Goal: Task Accomplishment & Management: Manage account settings

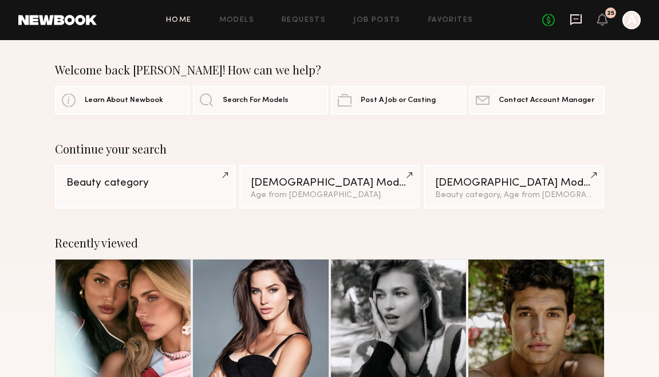
click at [580, 24] on icon at bounding box center [576, 19] width 13 height 13
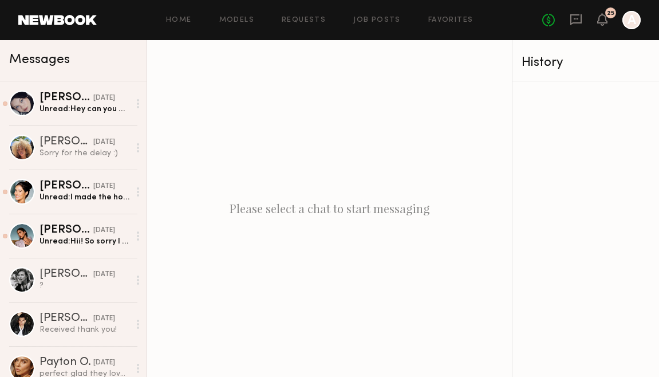
click at [606, 26] on div "25" at bounding box center [602, 20] width 10 height 14
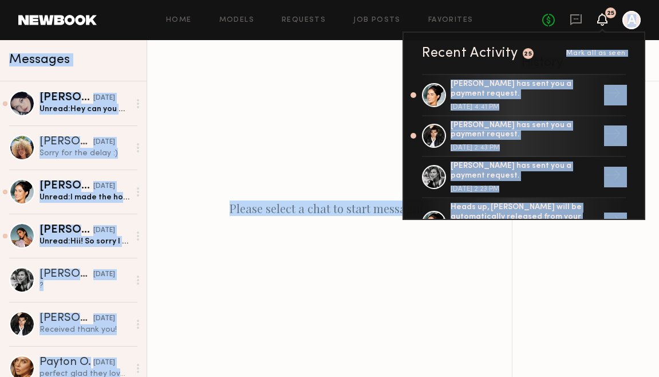
drag, startPoint x: 526, startPoint y: 65, endPoint x: 539, endPoint y: 262, distance: 196.8
click at [539, 262] on nb-messenger-layout "Home Models Requests Job Posts Favorites Sign Out No fees up to $5,000 25 Recen…" at bounding box center [329, 188] width 659 height 377
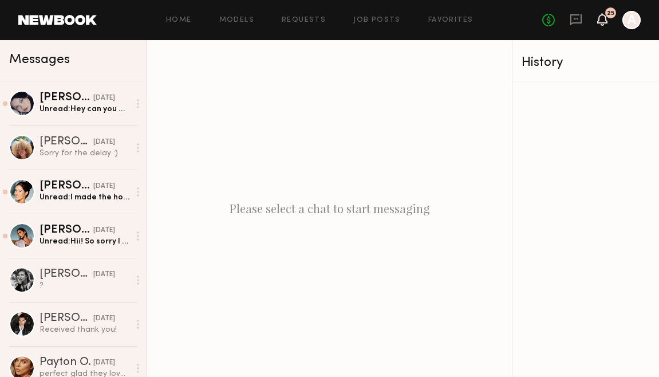
click at [599, 24] on icon at bounding box center [602, 19] width 10 height 13
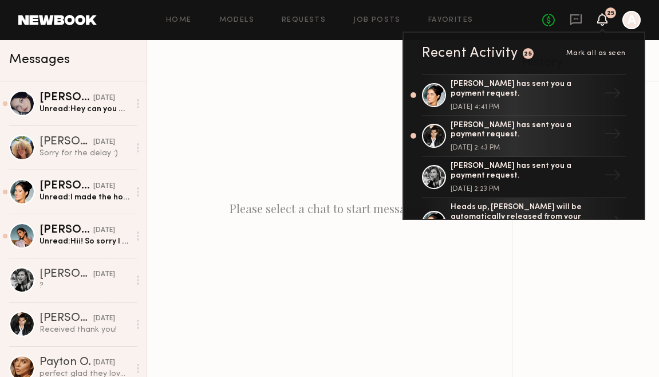
click at [423, 64] on div "Recent Activity 25 Mark all as seen [PERSON_NAME] has sent you a payment reques…" at bounding box center [523, 125] width 243 height 188
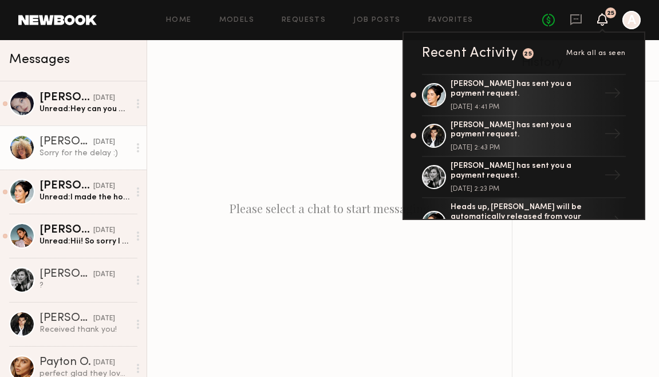
click at [86, 151] on div "Sorry for the delay :)" at bounding box center [84, 153] width 90 height 11
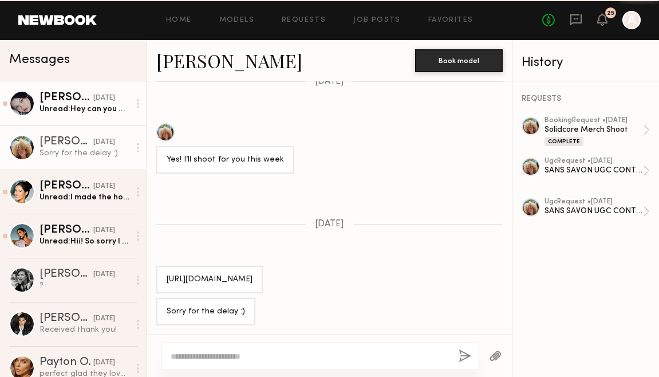
scroll to position [724, 0]
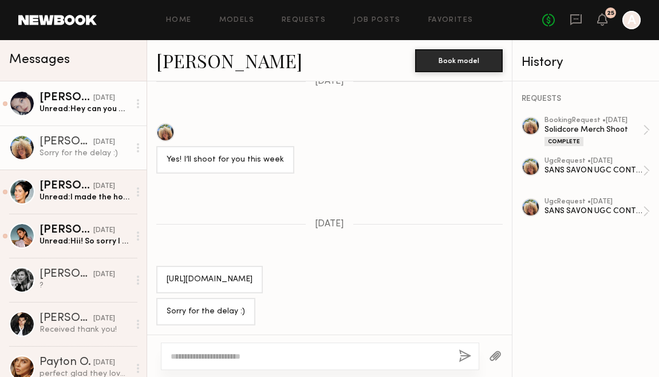
click at [100, 103] on div "[DATE]" at bounding box center [104, 98] width 22 height 11
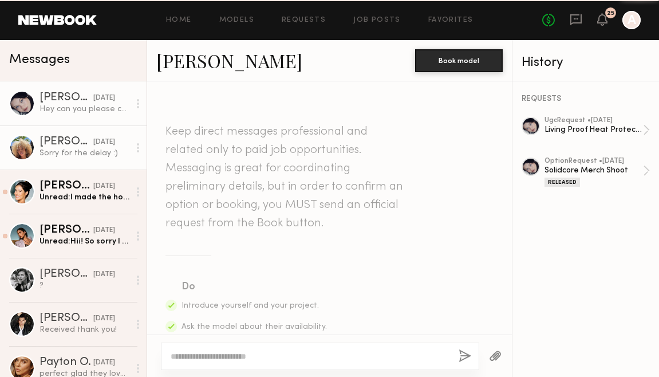
scroll to position [820, 0]
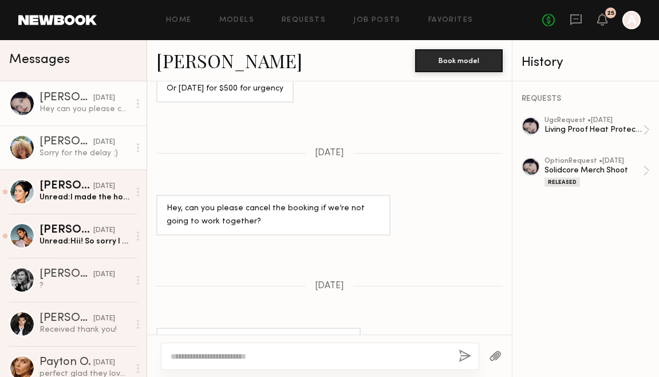
click at [96, 147] on div "[DATE]" at bounding box center [104, 142] width 22 height 11
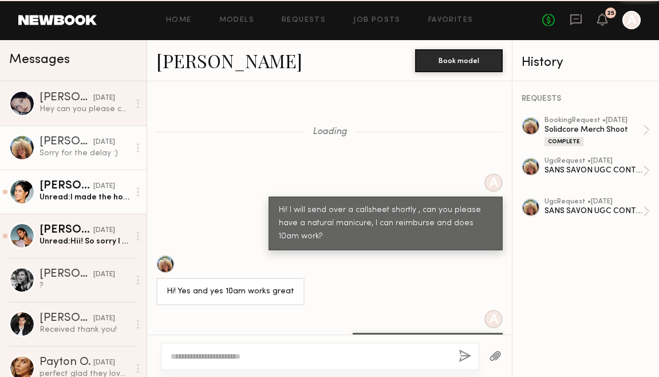
scroll to position [724, 0]
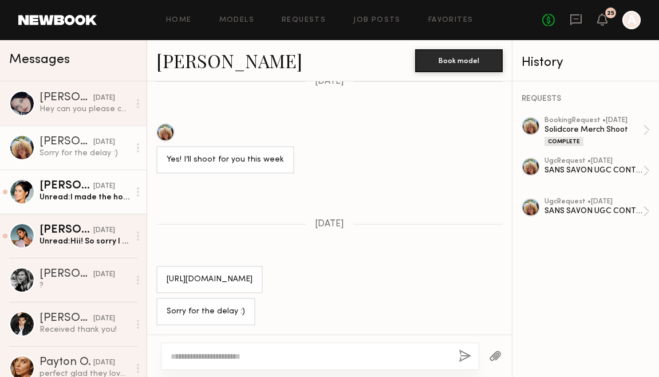
click at [94, 188] on div "[DATE]" at bounding box center [104, 186] width 22 height 11
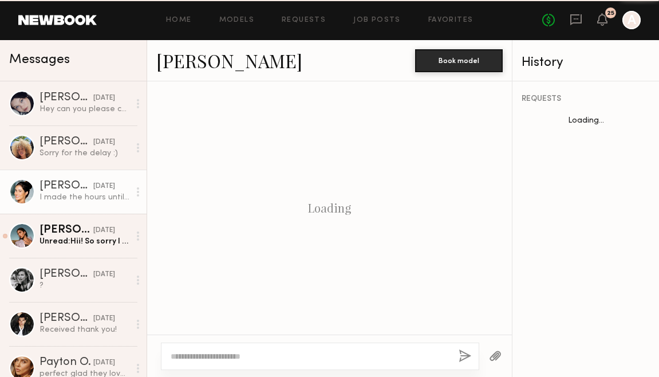
scroll to position [665, 0]
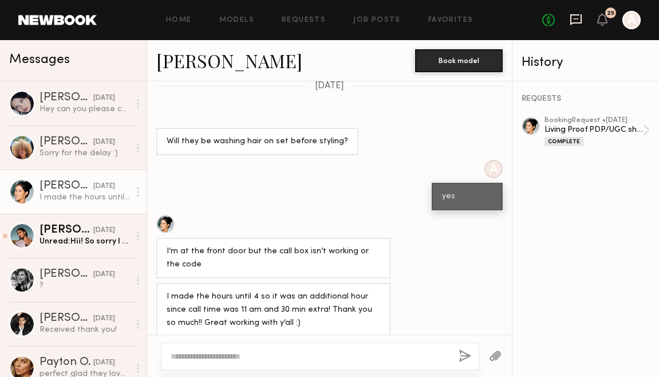
click at [576, 22] on icon at bounding box center [575, 19] width 11 height 11
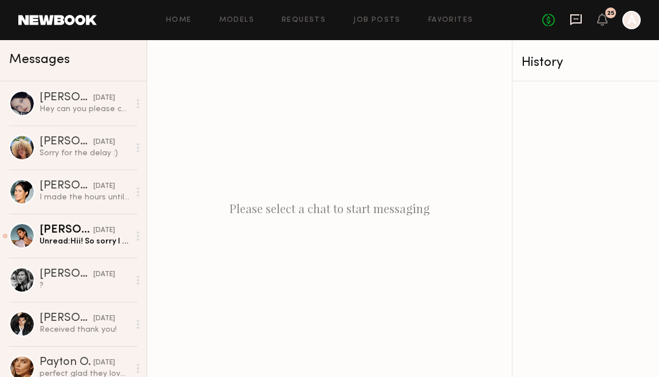
click at [580, 21] on icon at bounding box center [576, 19] width 13 height 13
click at [582, 22] on icon at bounding box center [575, 19] width 11 height 11
click at [36, 57] on span "Messages" at bounding box center [39, 59] width 61 height 13
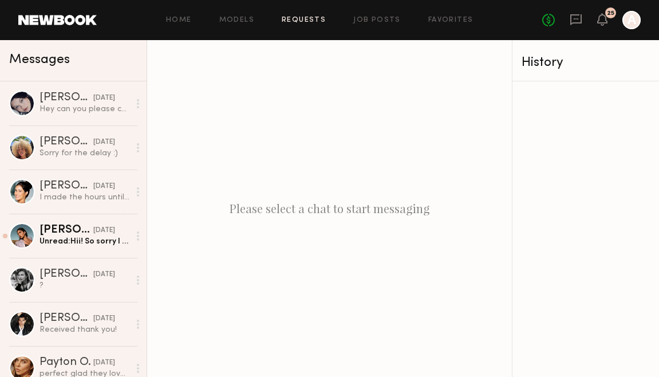
click at [299, 17] on link "Requests" at bounding box center [304, 20] width 44 height 7
